Goal: Share content

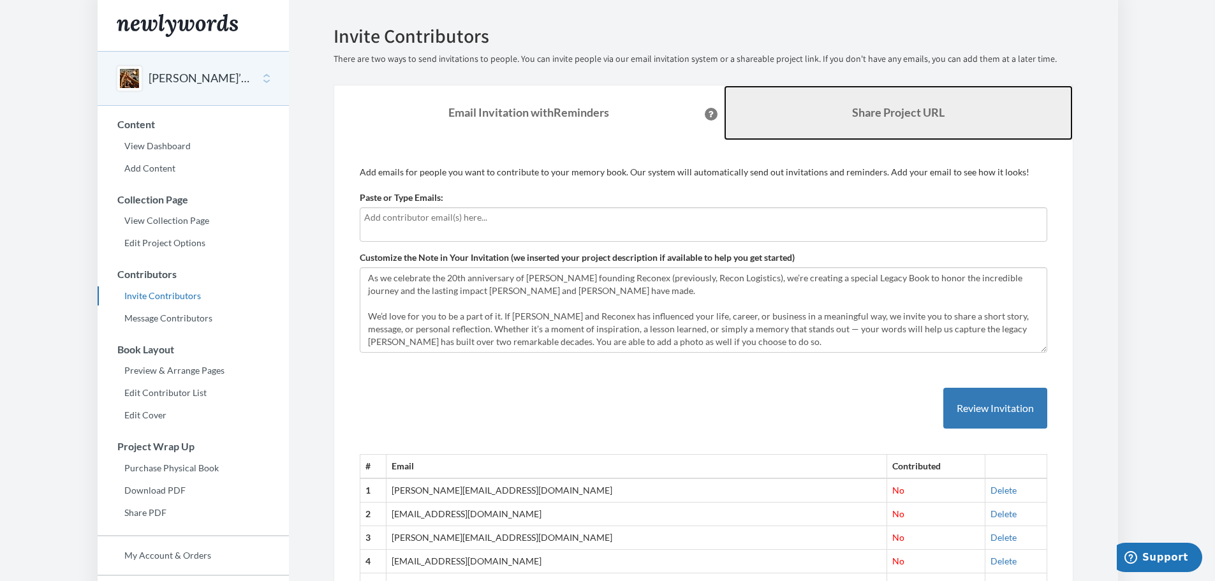
click at [891, 112] on b "Share Project URL" at bounding box center [898, 112] width 92 height 14
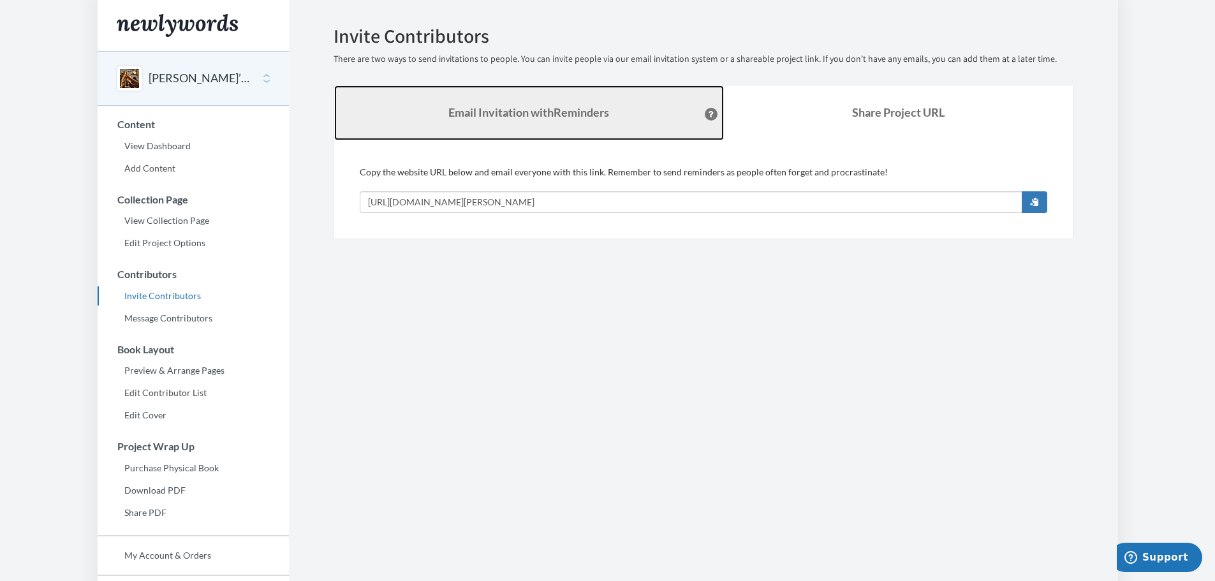
click at [491, 114] on strong "Email Invitation with Reminders" at bounding box center [528, 112] width 161 height 14
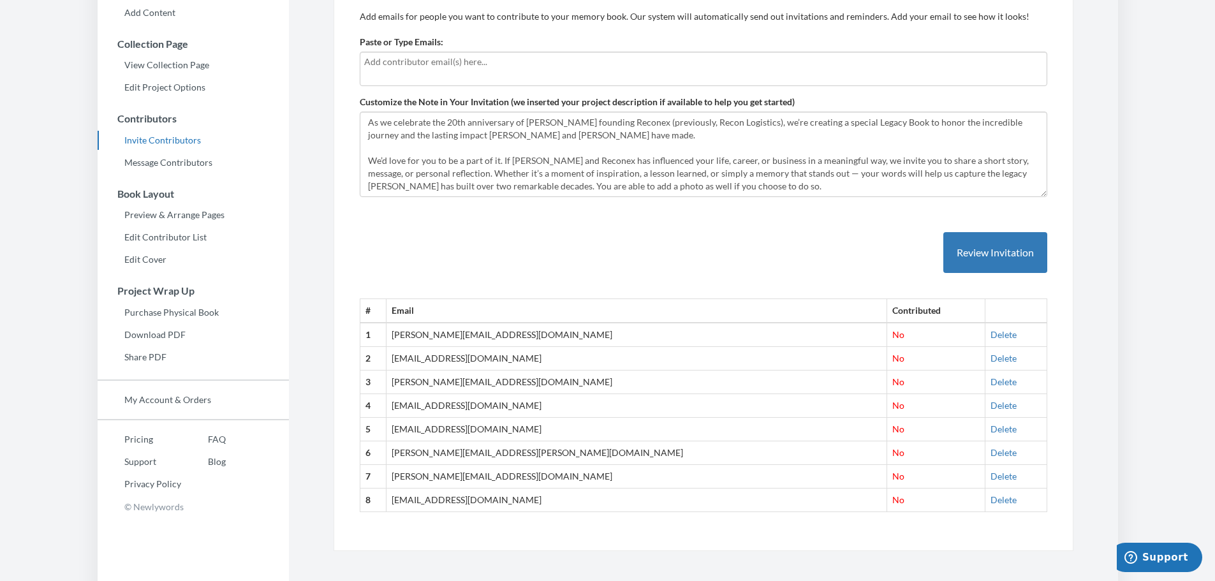
scroll to position [165, 0]
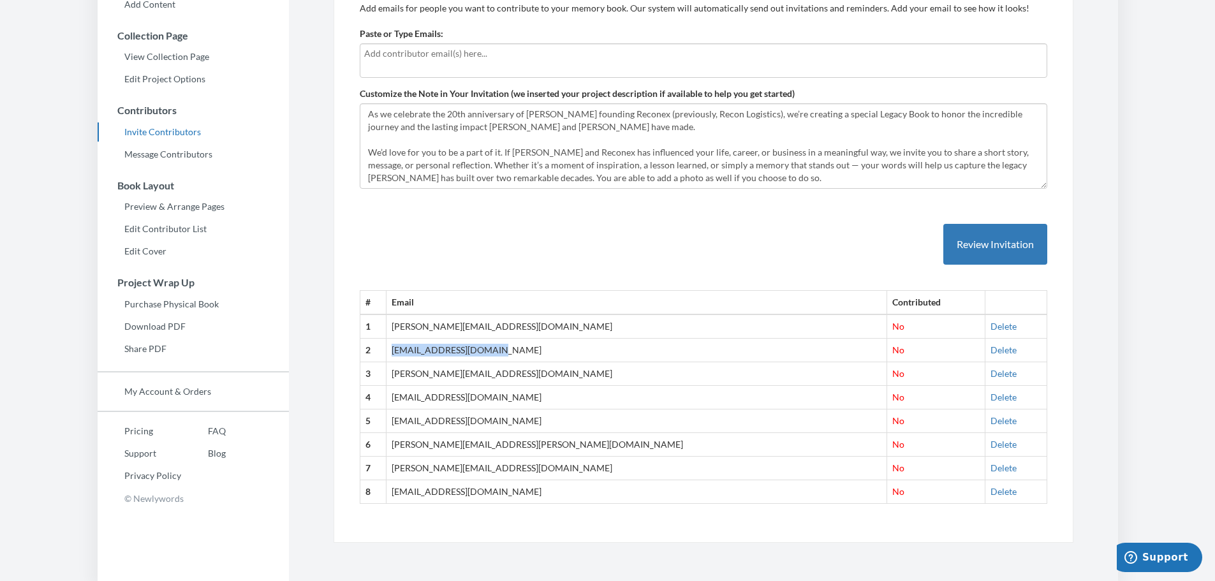
drag, startPoint x: 517, startPoint y: 356, endPoint x: 406, endPoint y: 353, distance: 110.4
click at [407, 353] on td "[EMAIL_ADDRESS][DOMAIN_NAME]" at bounding box center [636, 351] width 501 height 24
copy td "[EMAIL_ADDRESS][DOMAIN_NAME]"
drag, startPoint x: 561, startPoint y: 374, endPoint x: 409, endPoint y: 378, distance: 151.8
click at [409, 378] on td "[PERSON_NAME][EMAIL_ADDRESS][DOMAIN_NAME]" at bounding box center [636, 374] width 501 height 24
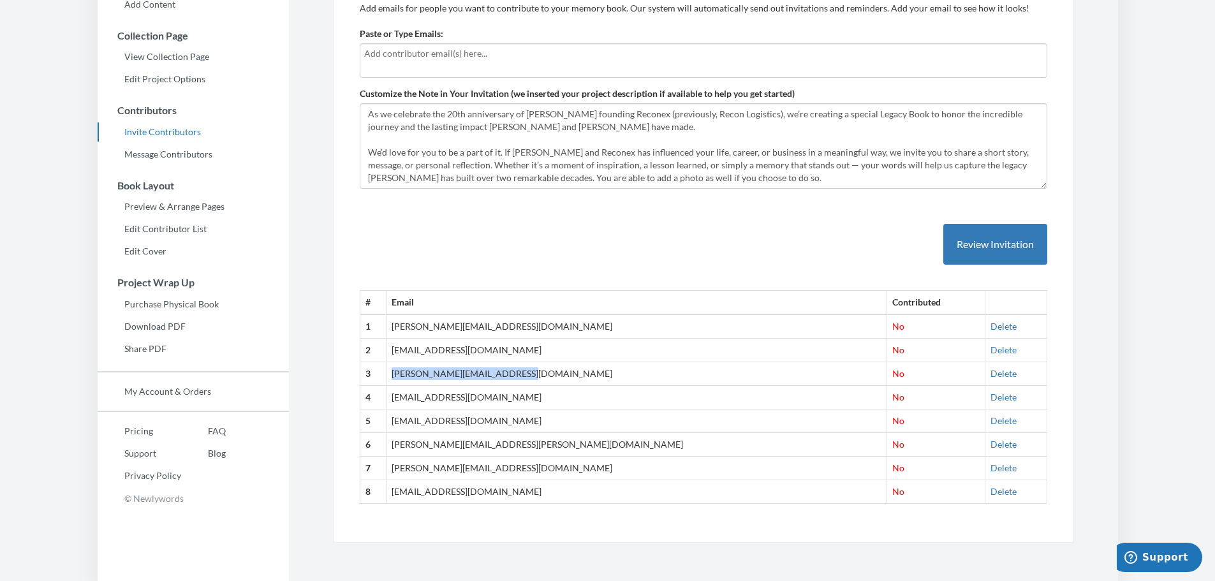
copy td "[PERSON_NAME][EMAIL_ADDRESS][DOMAIN_NAME]"
drag, startPoint x: 550, startPoint y: 394, endPoint x: 321, endPoint y: 400, distance: 229.0
click at [395, 398] on tr "4 [EMAIL_ADDRESS][DOMAIN_NAME] No [GEOGRAPHIC_DATA]" at bounding box center [703, 398] width 687 height 24
copy tr "[EMAIL_ADDRESS][DOMAIN_NAME]"
drag, startPoint x: 528, startPoint y: 423, endPoint x: 408, endPoint y: 431, distance: 120.8
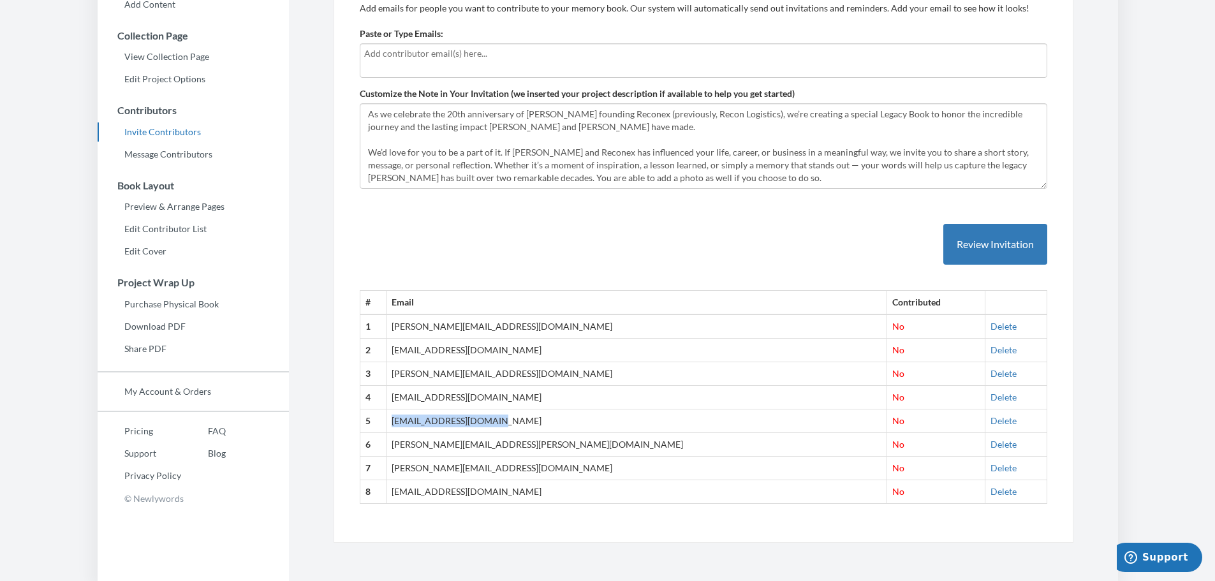
click at [408, 431] on td "[EMAIL_ADDRESS][DOMAIN_NAME]" at bounding box center [636, 421] width 501 height 24
copy td "[EMAIL_ADDRESS][DOMAIN_NAME]"
drag, startPoint x: 527, startPoint y: 450, endPoint x: 408, endPoint y: 448, distance: 119.9
click at [408, 448] on td "[PERSON_NAME][EMAIL_ADDRESS][PERSON_NAME][DOMAIN_NAME]" at bounding box center [636, 445] width 501 height 24
copy td "[PERSON_NAME][EMAIL_ADDRESS][PERSON_NAME][DOMAIN_NAME]"
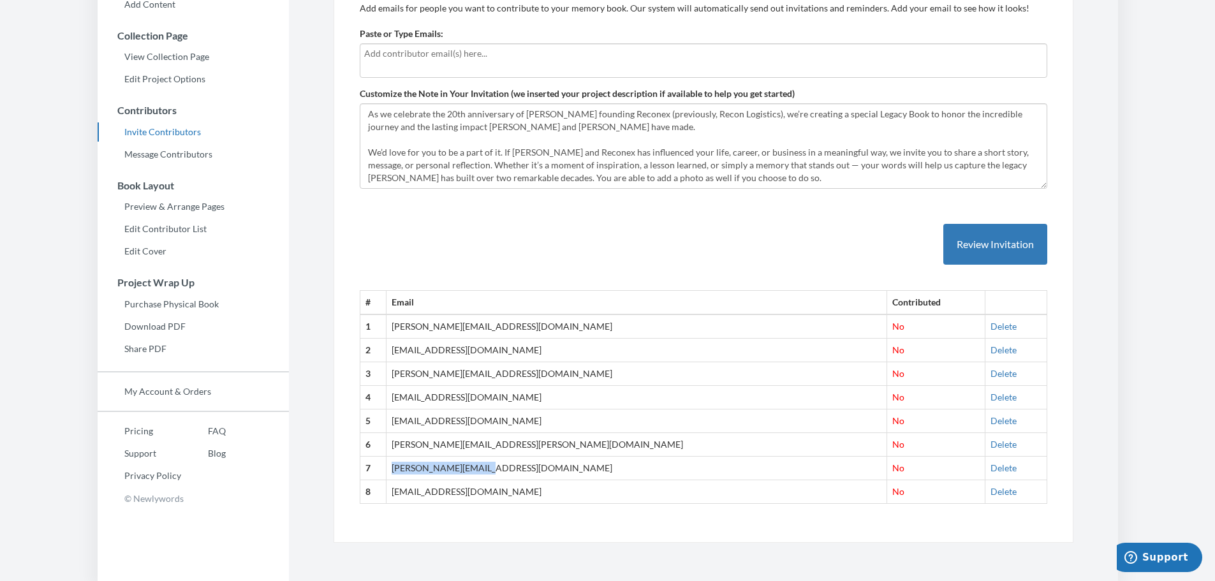
drag, startPoint x: 521, startPoint y: 473, endPoint x: 409, endPoint y: 473, distance: 111.6
click at [409, 473] on td "[PERSON_NAME][EMAIL_ADDRESS][DOMAIN_NAME]" at bounding box center [636, 469] width 501 height 24
copy td "[PERSON_NAME][EMAIL_ADDRESS][DOMAIN_NAME]"
drag, startPoint x: 472, startPoint y: 491, endPoint x: 411, endPoint y: 493, distance: 60.6
click at [409, 495] on td "[EMAIL_ADDRESS][DOMAIN_NAME]" at bounding box center [636, 492] width 501 height 24
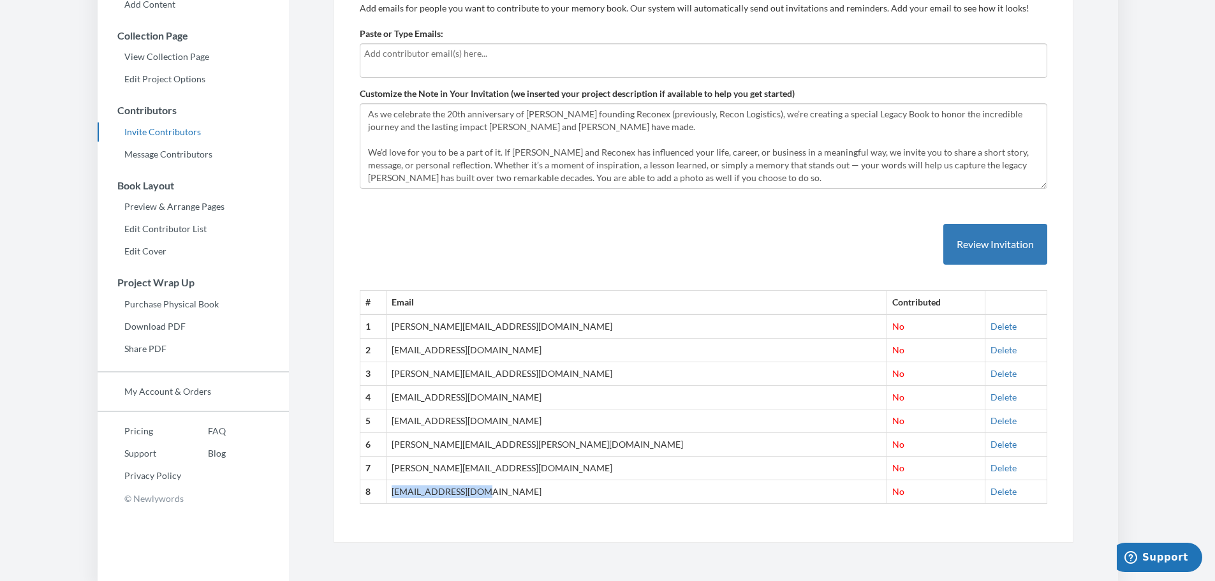
copy td "[EMAIL_ADDRESS][DOMAIN_NAME]"
